Goal: Transaction & Acquisition: Purchase product/service

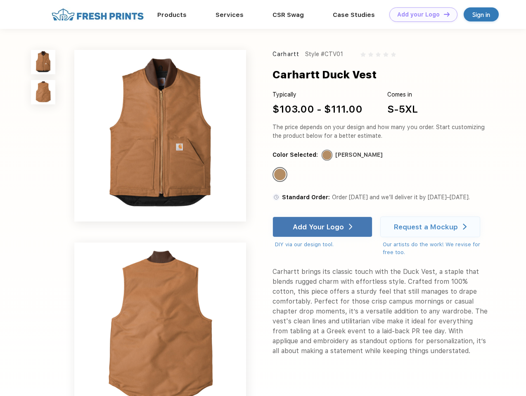
click at [420, 14] on link "Add your Logo Design Tool" at bounding box center [423, 14] width 68 height 14
click at [0, 0] on div "Design Tool" at bounding box center [0, 0] width 0 height 0
click at [443, 14] on link "Add your Logo Design Tool" at bounding box center [423, 14] width 68 height 14
click at [43, 62] on img at bounding box center [43, 62] width 24 height 24
click at [43, 93] on img at bounding box center [43, 92] width 24 height 24
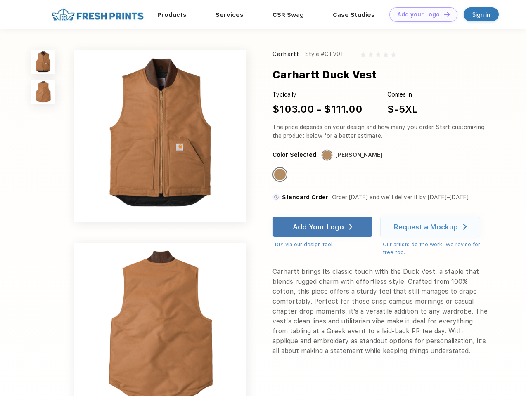
click at [281, 175] on div "Standard Color" at bounding box center [280, 175] width 12 height 12
click at [323, 227] on div "Add Your Logo" at bounding box center [318, 227] width 51 height 8
click at [432, 227] on div "Request a Mockup" at bounding box center [426, 227] width 64 height 8
